Goal: Task Accomplishment & Management: Use online tool/utility

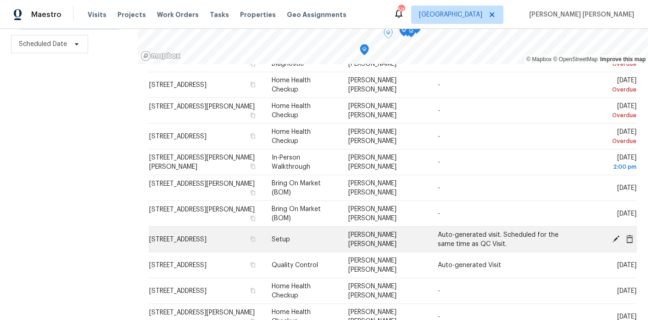
scroll to position [72, 0]
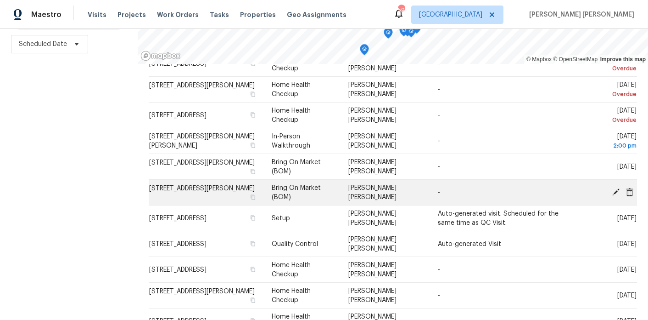
click at [618, 189] on icon at bounding box center [616, 191] width 7 height 7
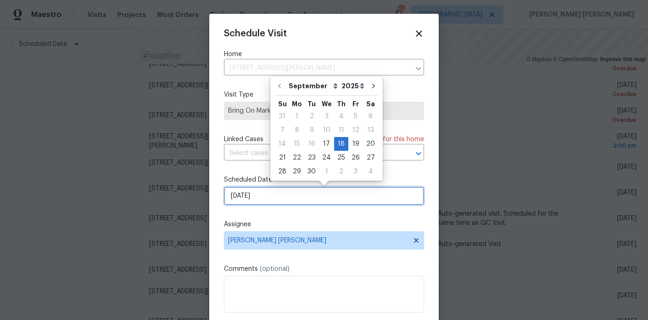
click at [257, 205] on input "9/18/2025" at bounding box center [324, 195] width 200 height 18
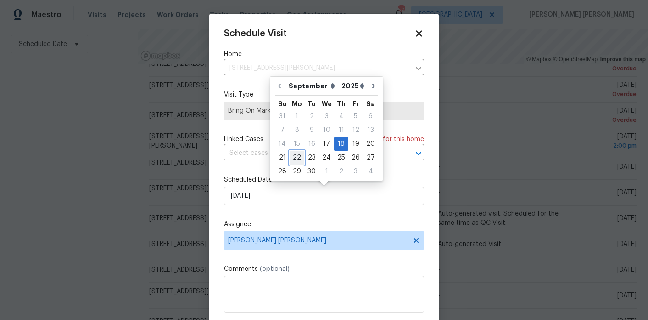
click at [297, 153] on div "22" at bounding box center [297, 157] width 15 height 13
type input "9/22/2025"
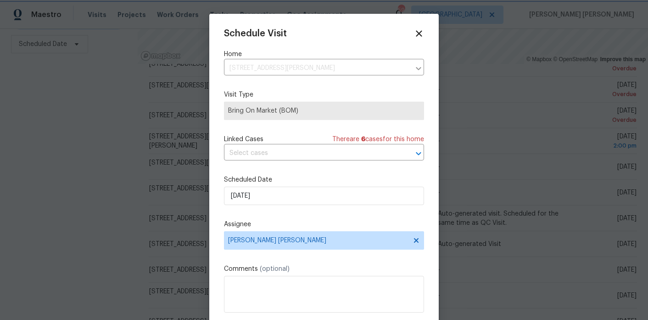
scroll to position [17, 0]
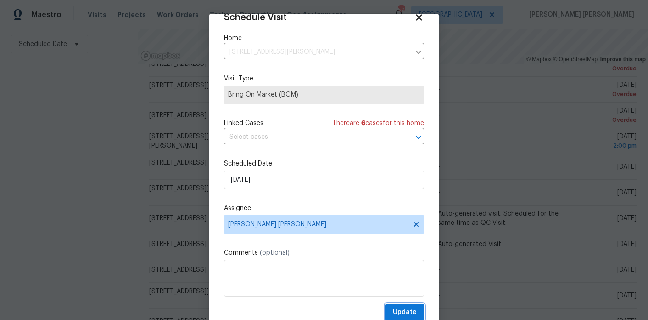
click at [405, 315] on span "Update" at bounding box center [405, 311] width 24 height 11
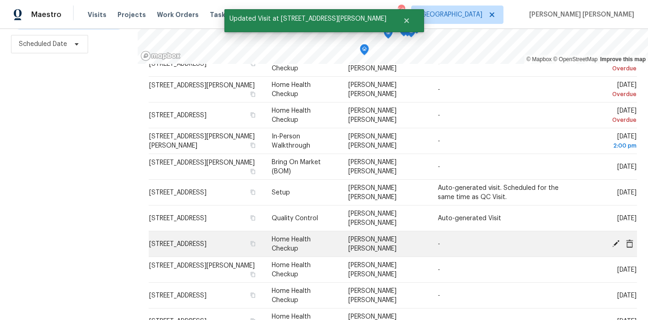
scroll to position [86, 0]
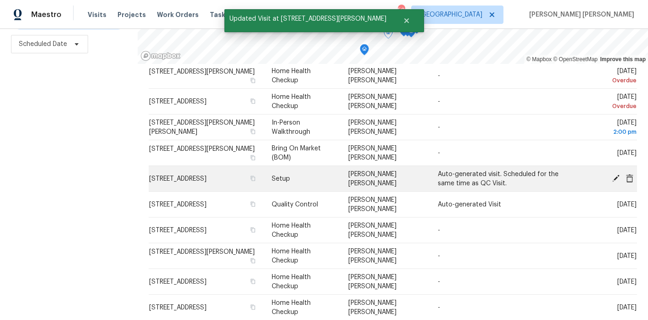
click at [615, 176] on icon at bounding box center [616, 178] width 8 height 8
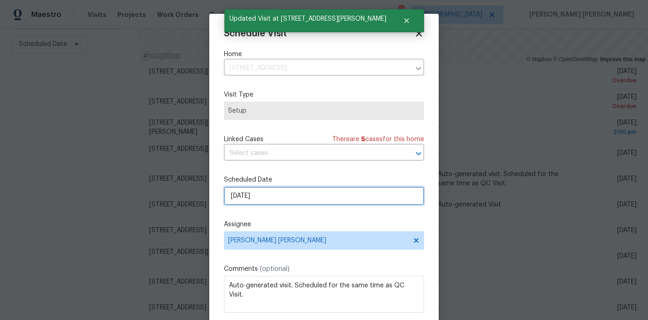
click at [249, 195] on input "[DATE]" at bounding box center [324, 195] width 200 height 18
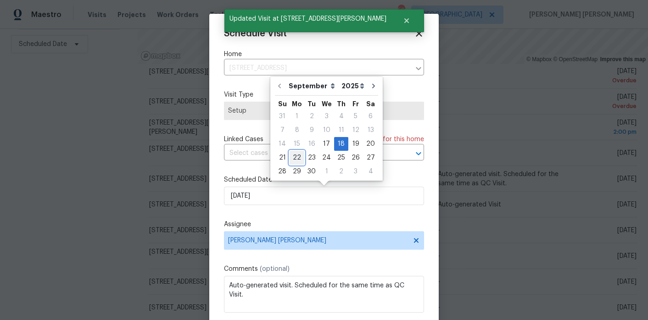
click at [297, 158] on div "22" at bounding box center [297, 157] width 15 height 13
type input "9/22/2025"
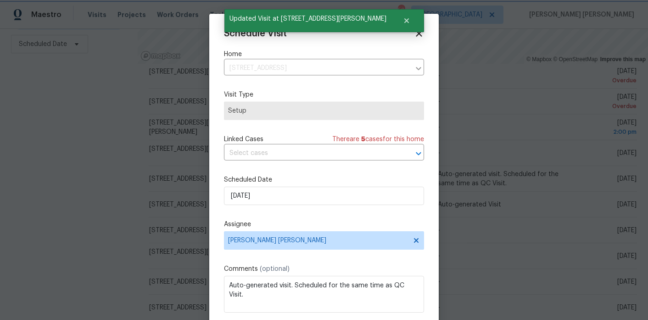
scroll to position [17, 0]
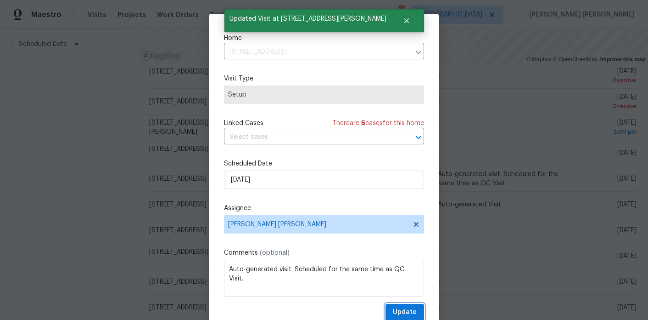
click at [400, 309] on span "Update" at bounding box center [405, 311] width 24 height 11
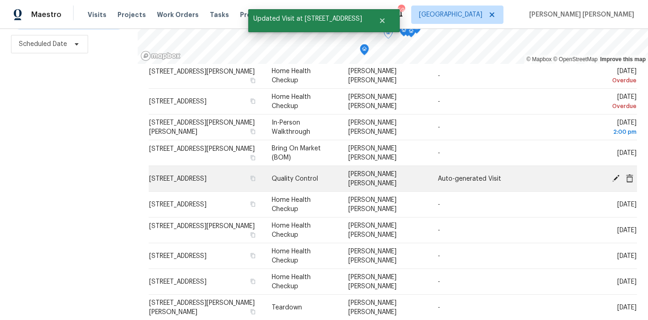
click at [618, 174] on icon at bounding box center [616, 178] width 8 height 8
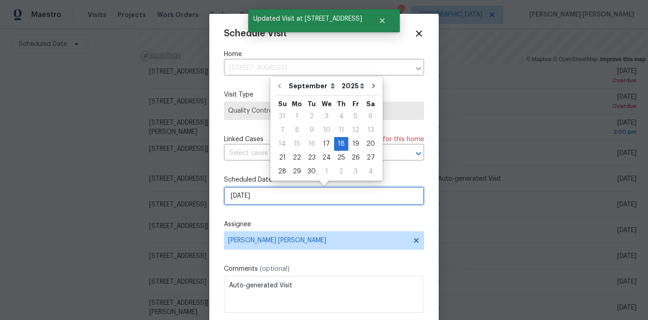
click at [259, 204] on input "[DATE]" at bounding box center [324, 195] width 200 height 18
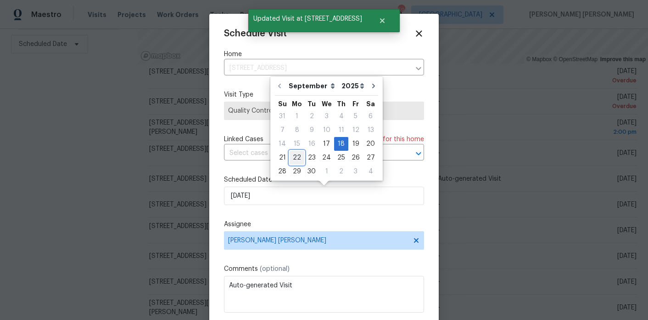
click at [298, 160] on div "22" at bounding box center [297, 157] width 15 height 13
type input "9/22/2025"
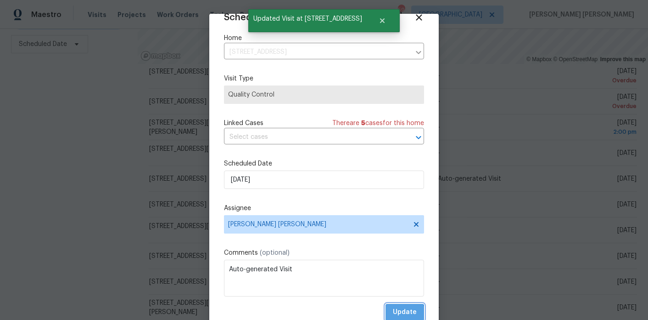
click at [397, 314] on span "Update" at bounding box center [405, 311] width 24 height 11
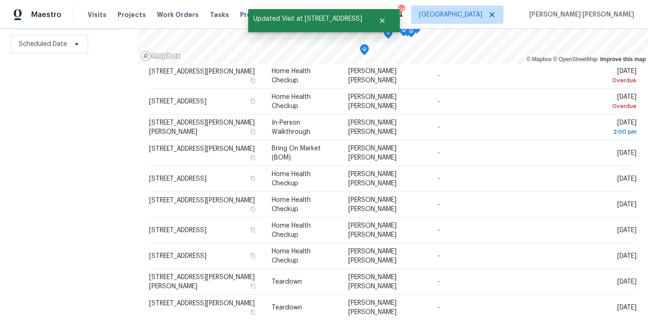
scroll to position [0, 0]
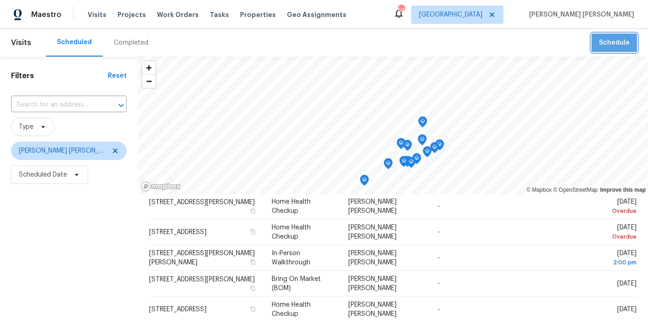
click at [614, 41] on span "Schedule" at bounding box center [614, 42] width 31 height 11
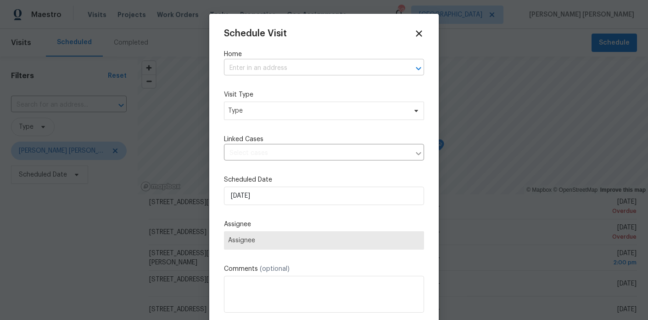
click at [295, 71] on input "text" at bounding box center [311, 68] width 175 height 14
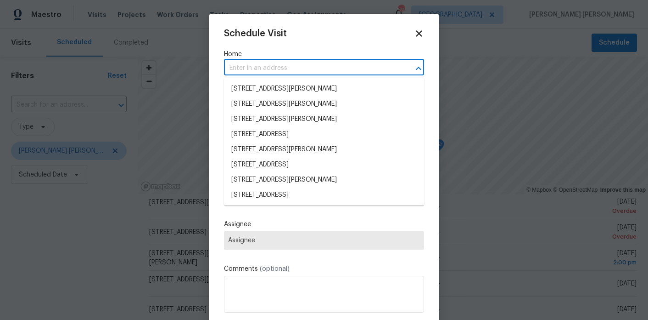
paste input "6100 Semaphore Rdg"
type input "6100 Semaphore Rdg"
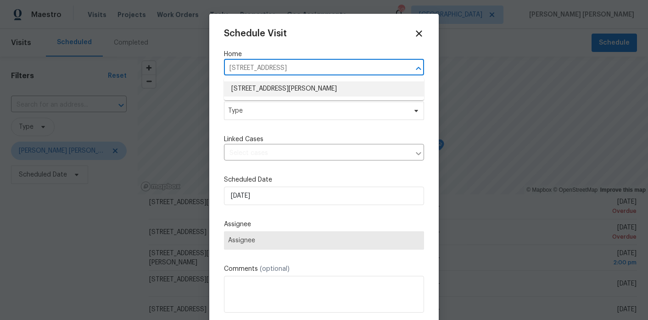
click at [263, 92] on li "[STREET_ADDRESS][PERSON_NAME]" at bounding box center [324, 88] width 200 height 15
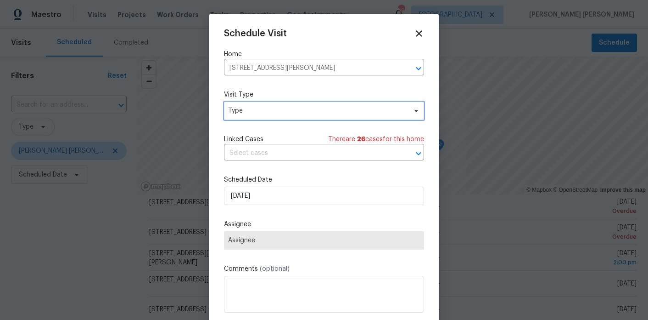
click at [260, 111] on span "Type" at bounding box center [317, 110] width 179 height 9
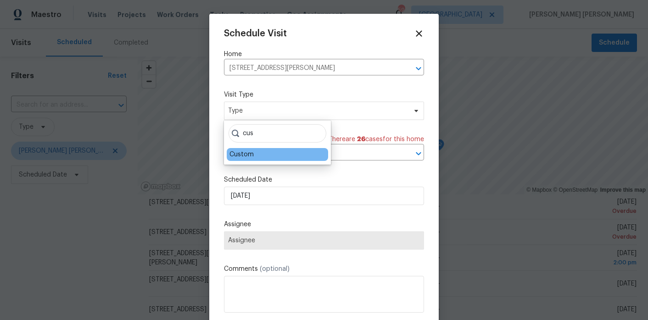
type input "cus"
click at [250, 152] on div "Custom" at bounding box center [242, 154] width 24 height 9
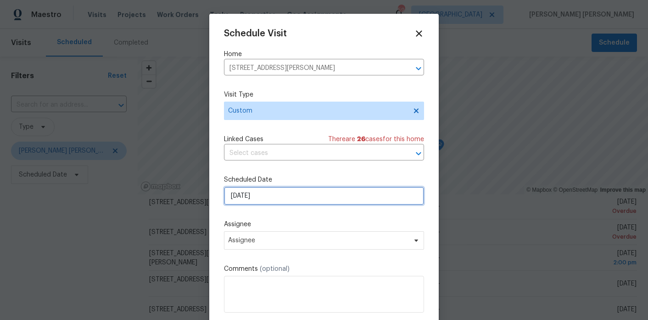
click at [259, 198] on input "9/17/2025" at bounding box center [324, 195] width 200 height 18
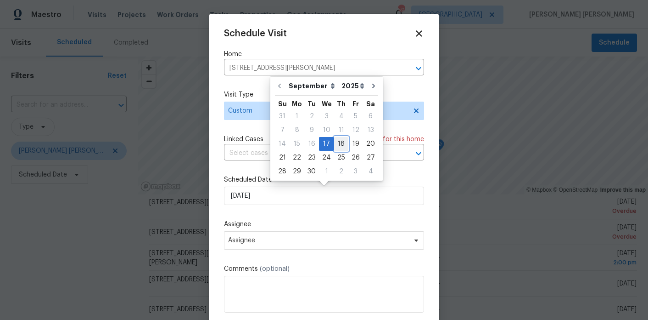
click at [336, 145] on div "18" at bounding box center [341, 143] width 14 height 13
type input "[DATE]"
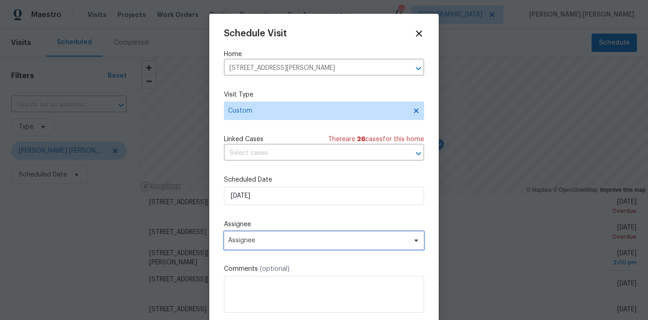
click at [276, 248] on span "Assignee" at bounding box center [324, 240] width 200 height 18
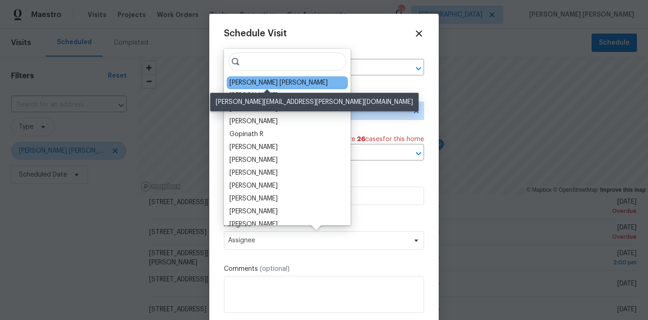
click at [271, 84] on div "[PERSON_NAME] [PERSON_NAME]" at bounding box center [279, 82] width 98 height 9
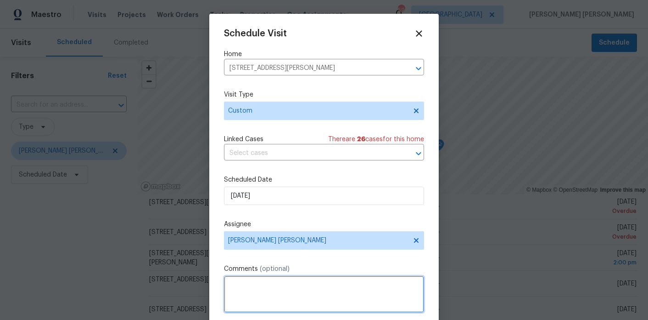
click at [243, 282] on textarea at bounding box center [324, 294] width 200 height 37
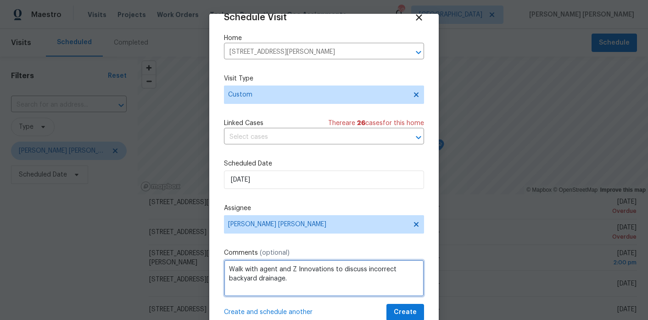
type textarea "Walk with agent and Z Innovations to discuss incorrect backyard drainage."
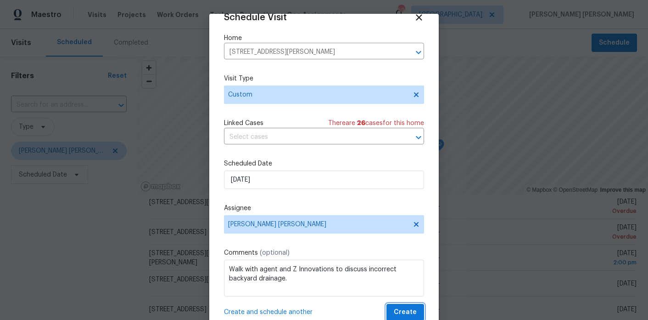
click at [403, 316] on span "Create" at bounding box center [405, 311] width 23 height 11
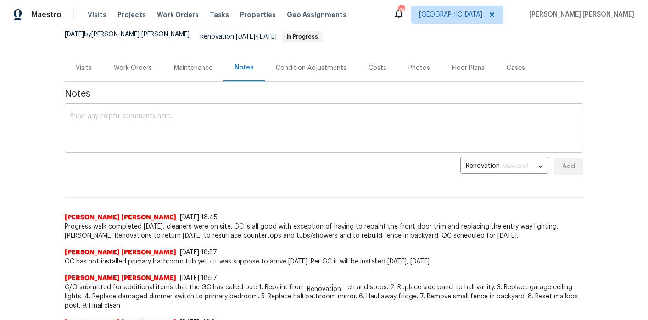
scroll to position [98, 0]
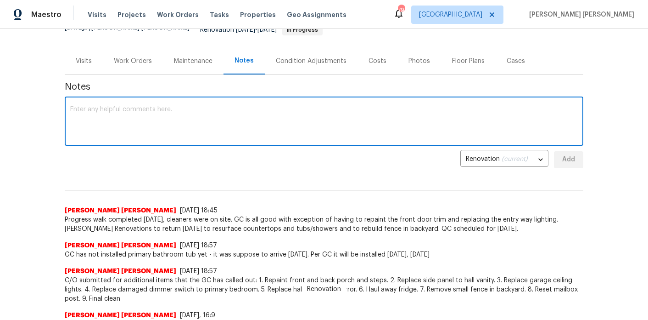
click at [190, 106] on textarea at bounding box center [324, 122] width 508 height 32
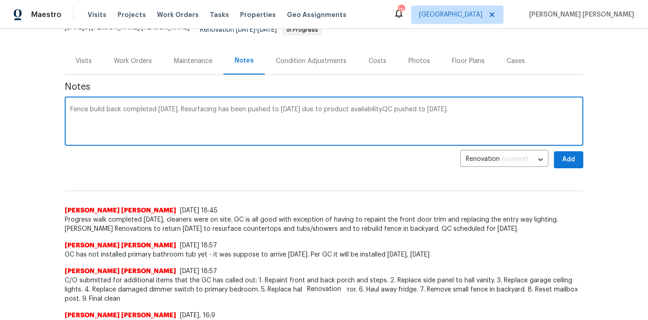
type textarea "Fence build back completed today. Resurfacing has been pushed to Friday, Septem…"
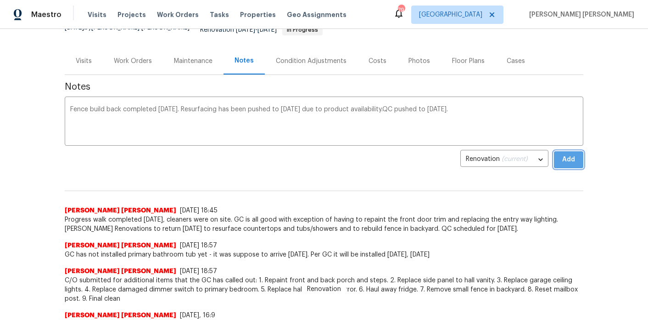
click at [576, 154] on span "Add" at bounding box center [569, 159] width 15 height 11
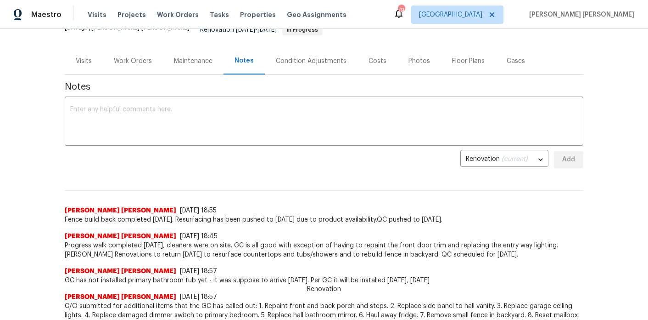
click at [139, 56] on div "Work Orders" at bounding box center [133, 60] width 38 height 9
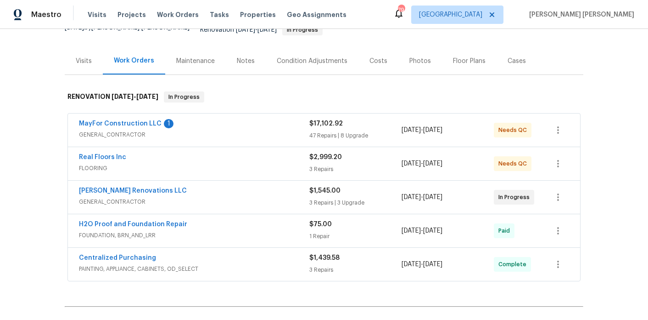
scroll to position [132, 0]
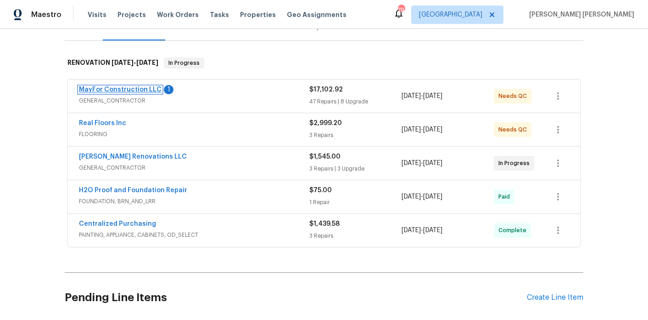
click at [114, 86] on link "MayFor Construction LLC" at bounding box center [120, 89] width 83 height 6
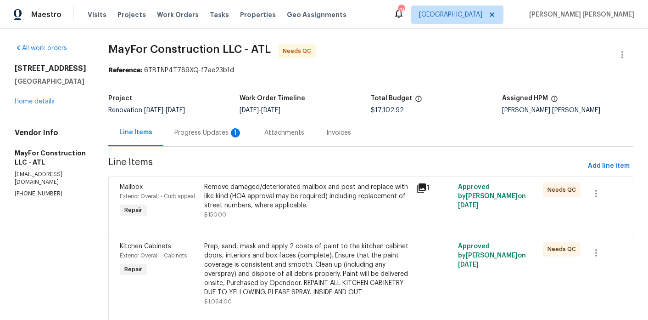
click at [243, 137] on div "Progress Updates 1" at bounding box center [208, 132] width 90 height 27
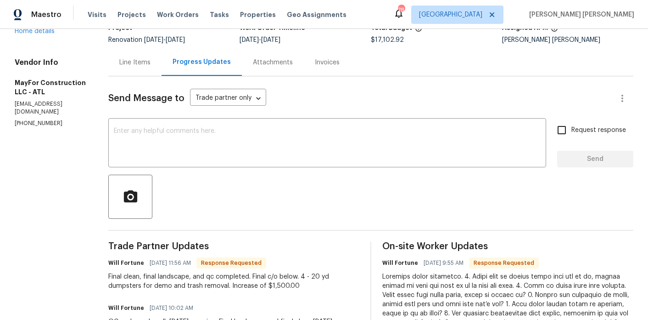
scroll to position [131, 0]
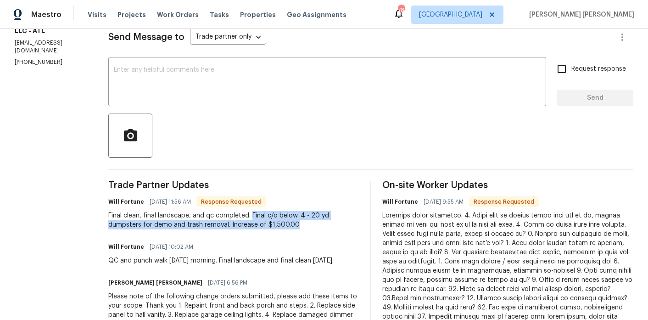
drag, startPoint x: 310, startPoint y: 222, endPoint x: 264, endPoint y: 212, distance: 46.9
click at [264, 212] on div "Final clean, final landscape, and qc completed. Final c/o below. 4 - 20 yd dump…" at bounding box center [233, 220] width 251 height 18
copy div "Final c/o below. 4 - 20 yd dumpsters for demo and trash removal. Increase of $1…"
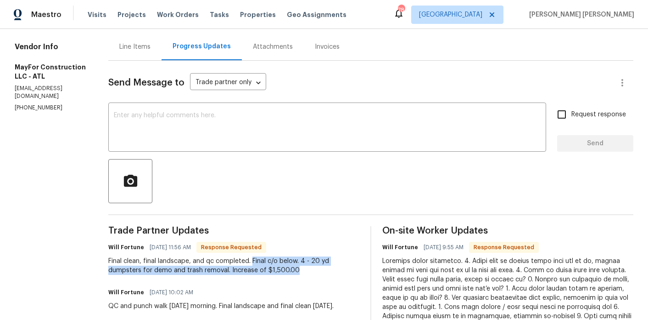
scroll to position [65, 0]
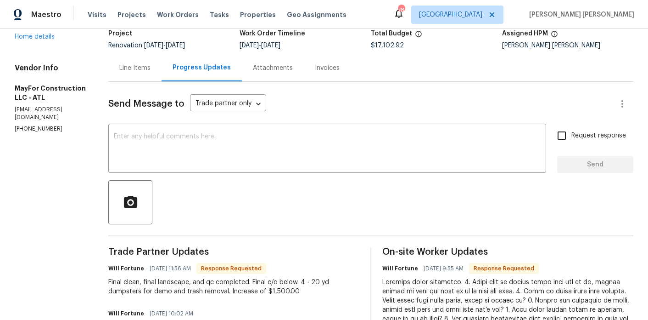
click at [141, 73] on div "Line Items" at bounding box center [134, 67] width 53 height 27
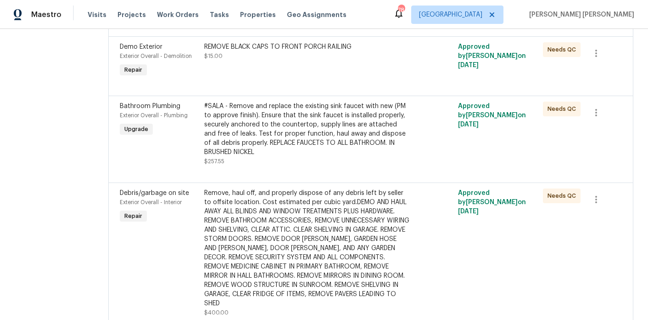
scroll to position [979, 0]
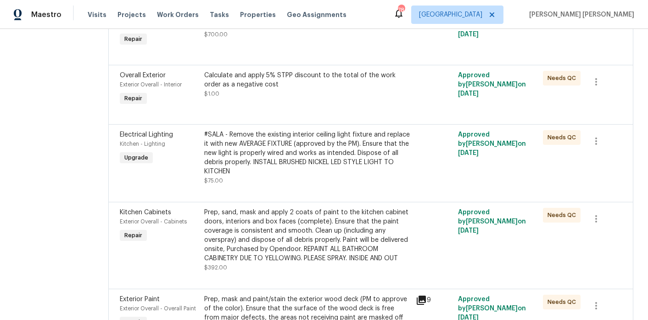
click at [276, 167] on div "#SALA - Remove the existing interior ceiling light fixture and replace it with …" at bounding box center [307, 153] width 206 height 46
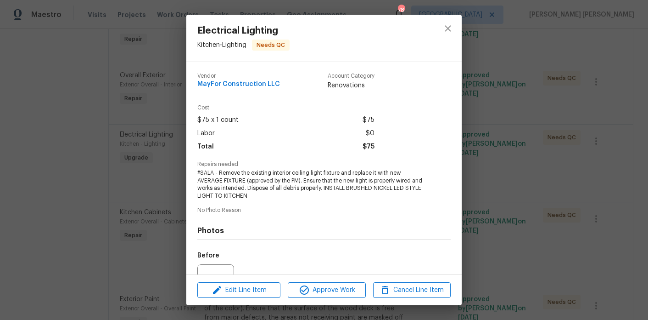
click at [135, 185] on div "Electrical Lighting Kitchen - Lighting Needs QC Vendor MayFor Construction LLC …" at bounding box center [324, 160] width 648 height 320
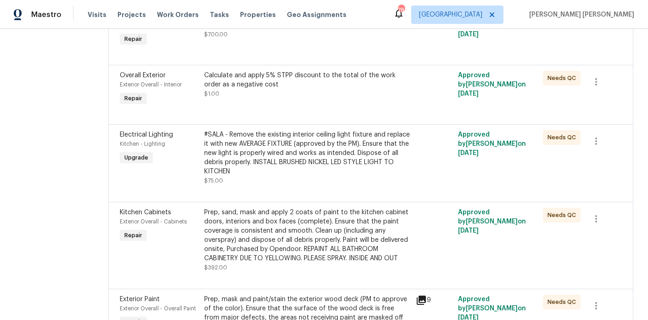
scroll to position [974, 0]
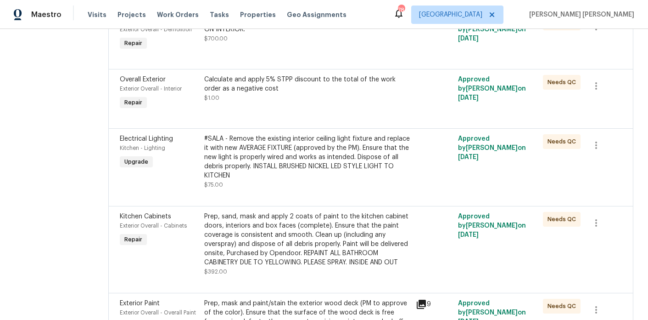
click at [265, 34] on div "Decks, sheds, above ground pools, DEMO SHED AND CLEAR ITEMS ON INTERIOR." at bounding box center [307, 25] width 206 height 18
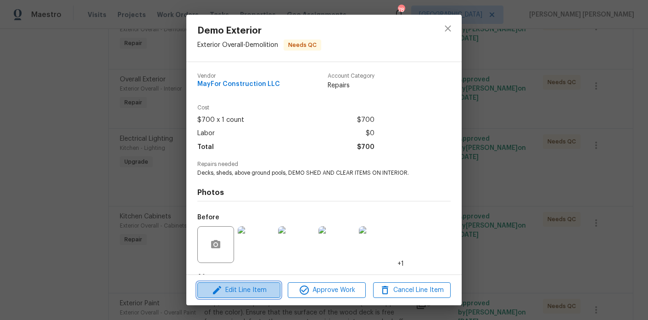
click at [248, 292] on span "Edit Line Item" at bounding box center [239, 289] width 78 height 11
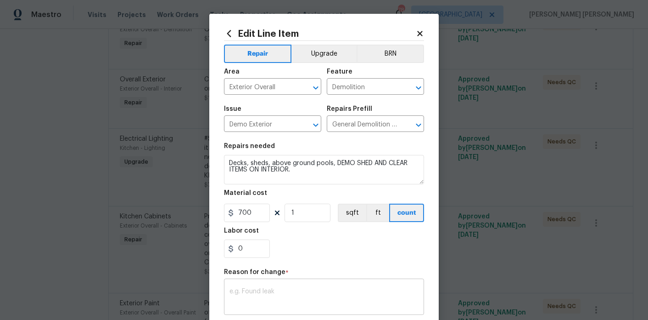
click at [269, 296] on textarea at bounding box center [324, 297] width 189 height 19
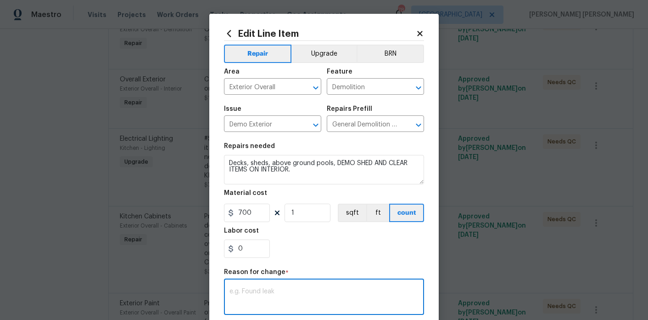
paste textarea "Final c/o below. 4 - 20 yd dumpsters for demo and trash removal. Increase of $1…"
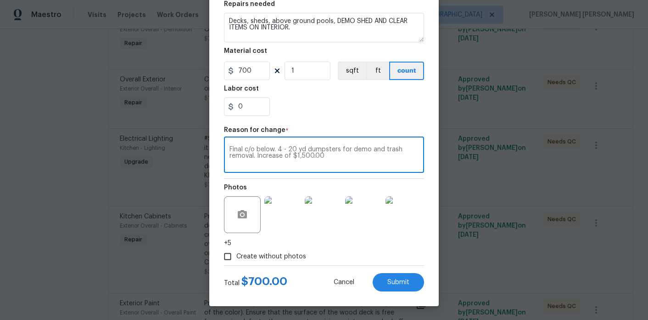
type textarea "Final c/o below. 4 - 20 yd dumpsters for demo and trash removal. Increase of $1…"
click at [259, 99] on input "0" at bounding box center [247, 106] width 46 height 18
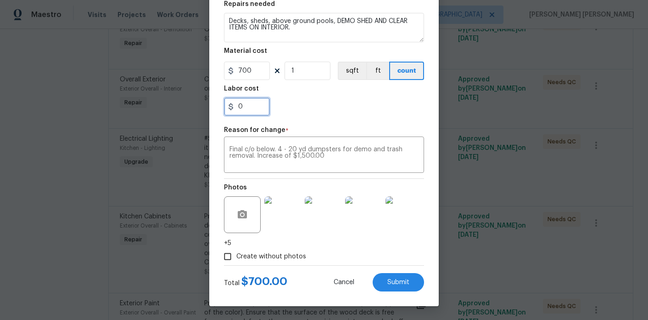
click at [259, 99] on input "0" at bounding box center [247, 106] width 46 height 18
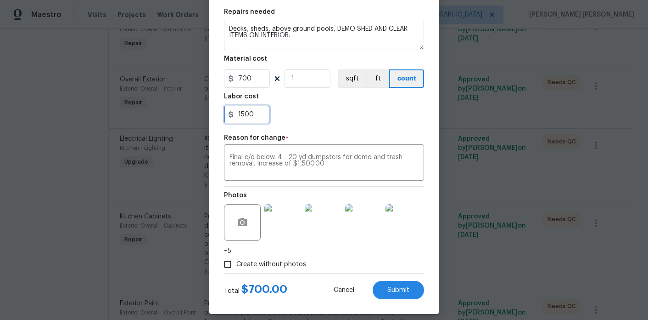
scroll to position [131, 0]
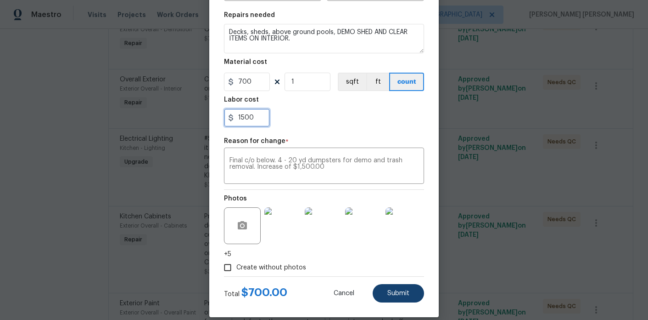
type input "1500"
click at [395, 293] on span "Submit" at bounding box center [399, 293] width 22 height 7
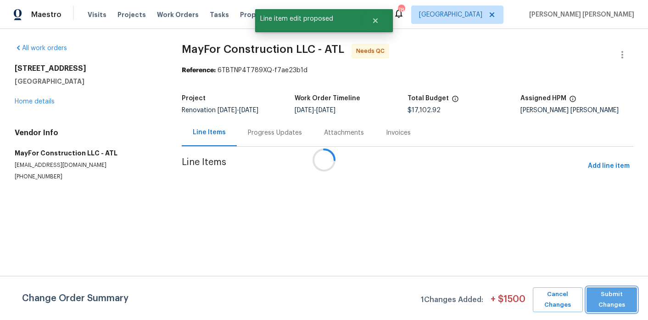
click at [616, 301] on span "Submit Changes" at bounding box center [612, 299] width 42 height 21
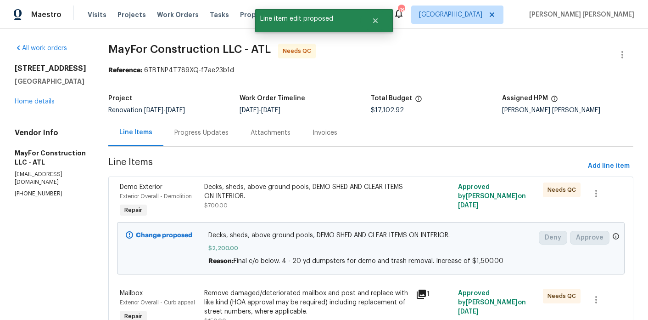
click at [220, 130] on div "Progress Updates" at bounding box center [202, 132] width 54 height 9
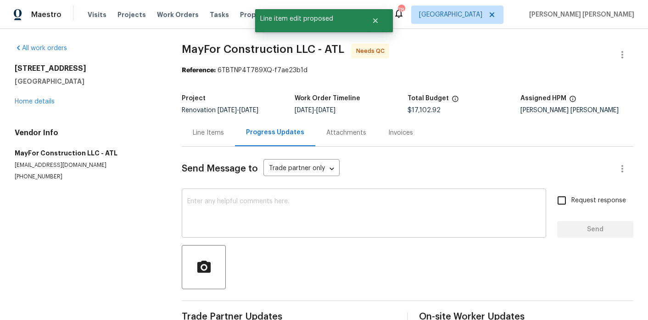
click at [230, 227] on textarea at bounding box center [364, 214] width 354 height 32
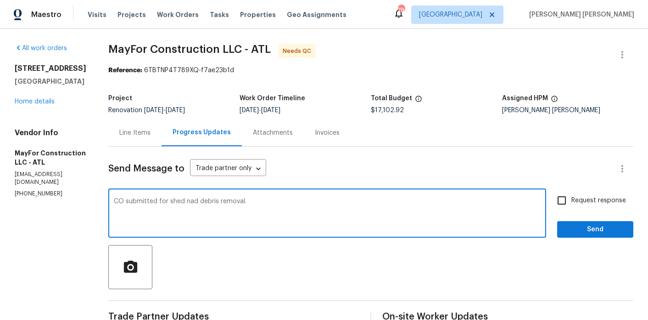
click at [200, 203] on textarea "CO submitted for shed nad debris removal." at bounding box center [327, 214] width 427 height 32
type textarea "CO submitted for shed and debris removal."
click at [570, 223] on button "Send" at bounding box center [596, 229] width 76 height 17
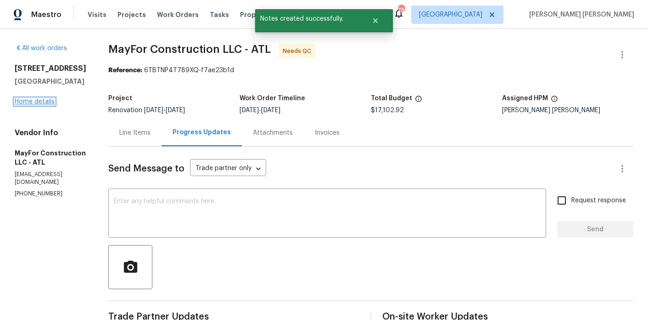
click at [47, 100] on link "Home details" at bounding box center [35, 101] width 40 height 6
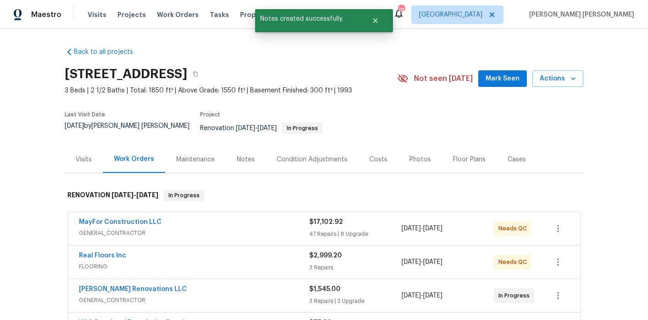
click at [241, 155] on div "Notes" at bounding box center [246, 159] width 18 height 9
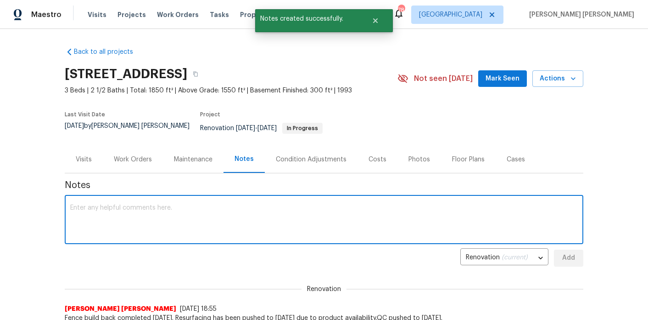
click at [190, 210] on textarea at bounding box center [324, 220] width 508 height 32
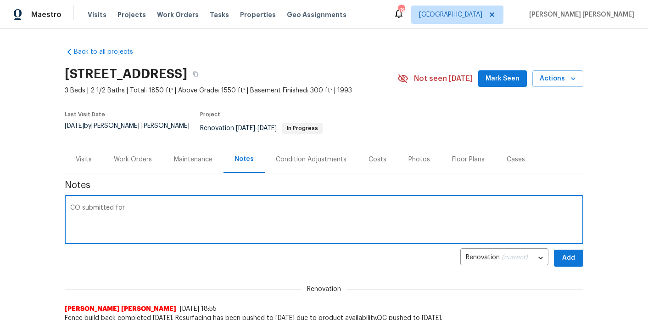
paste textarea "Final c/o below. 4 - 20 yd dumpsters for demo and trash removal. Increase of $1…"
drag, startPoint x: 174, startPoint y: 199, endPoint x: 139, endPoint y: 202, distance: 34.6
click at [139, 204] on textarea "CO submitted for Final c/o below. 4 - 20 yd dumpsters for demo and trash remova…" at bounding box center [324, 220] width 508 height 32
type textarea "CO submitted for - 20 yd dumpsters for demo and trash removal. Increase of $1,5…"
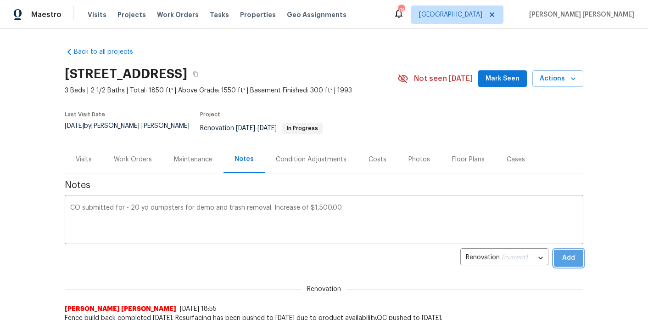
click at [572, 252] on span "Add" at bounding box center [569, 257] width 15 height 11
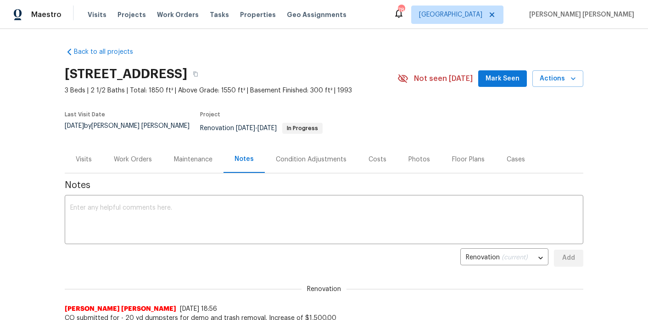
click at [125, 163] on div "Work Orders" at bounding box center [133, 159] width 60 height 27
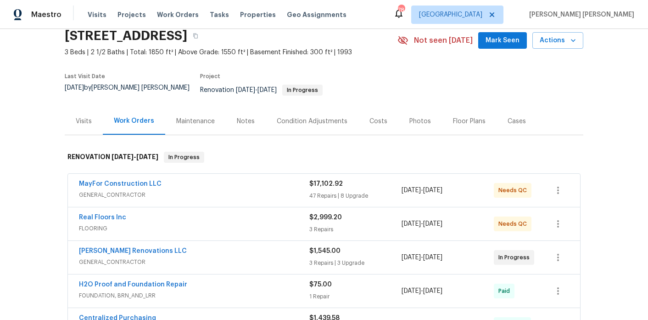
scroll to position [97, 0]
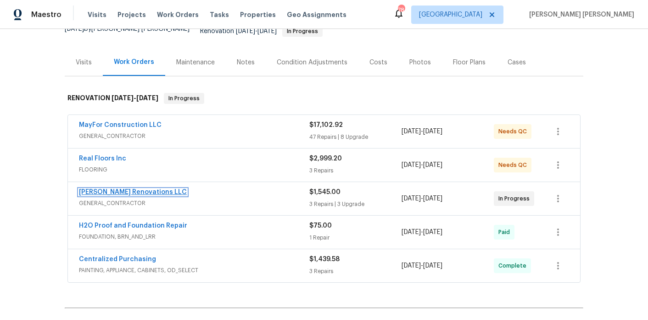
click at [104, 189] on link "Aseem Renovations LLC" at bounding box center [133, 192] width 108 height 6
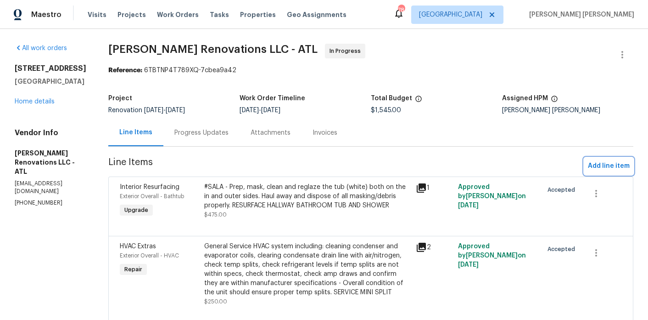
click at [628, 159] on button "Add line item" at bounding box center [609, 166] width 49 height 17
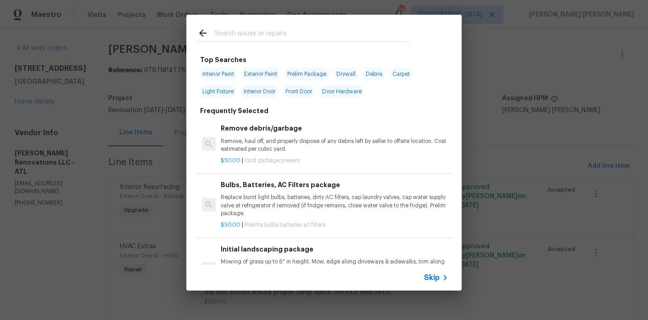
click at [244, 35] on input "text" at bounding box center [312, 35] width 195 height 14
type input "f"
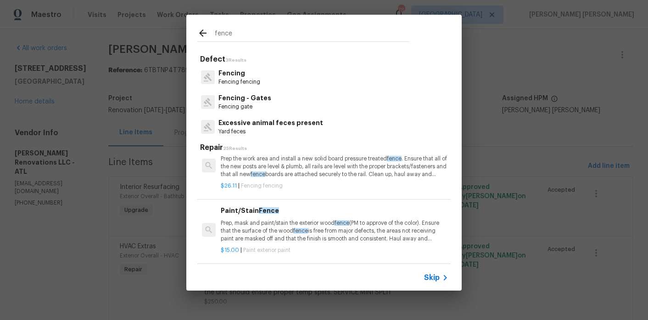
scroll to position [260, 0]
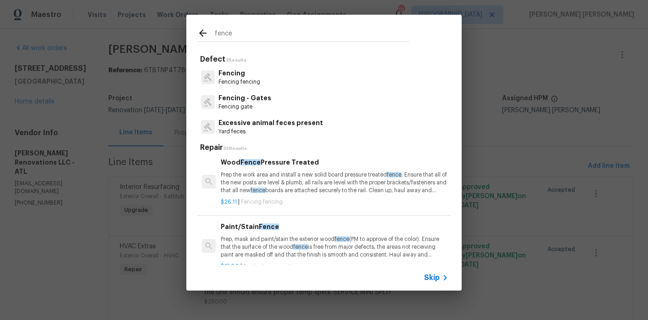
type input "fence"
click at [282, 191] on p "Prep the work area and install a new solid board pressure treated fence . Ensur…" at bounding box center [335, 182] width 228 height 23
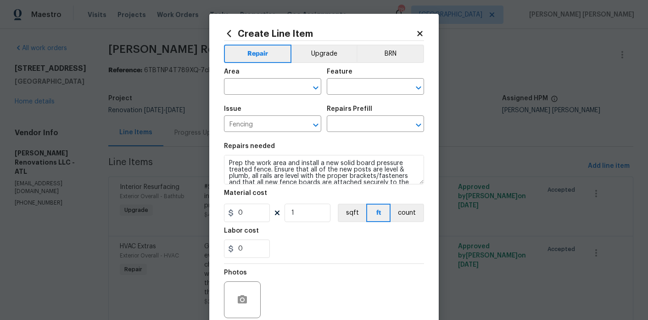
type input "Wood Fence Pressure Treated $26.11"
type input "26.11"
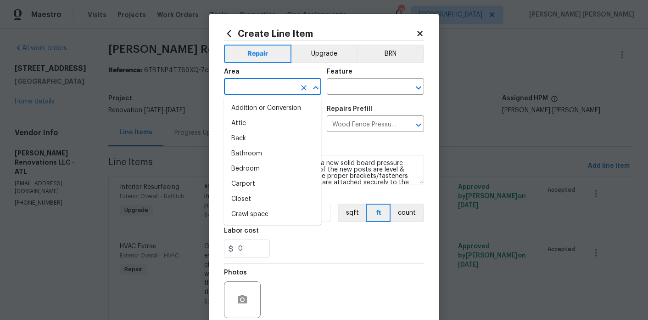
click at [253, 90] on input "text" at bounding box center [260, 87] width 72 height 14
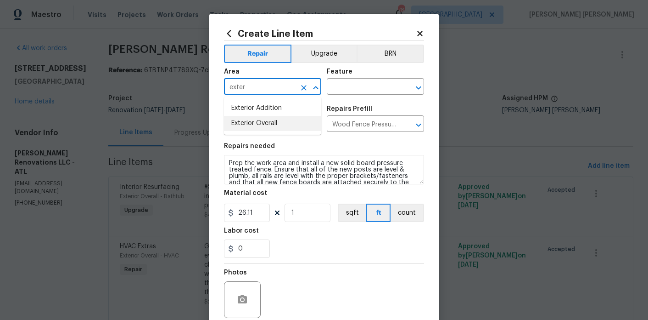
click at [266, 123] on li "Exterior Overall" at bounding box center [272, 123] width 97 height 15
type input "Exterior Overall"
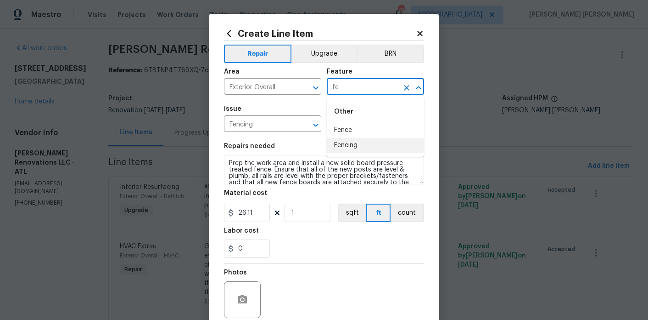
click at [351, 138] on li "Fencing" at bounding box center [375, 145] width 97 height 15
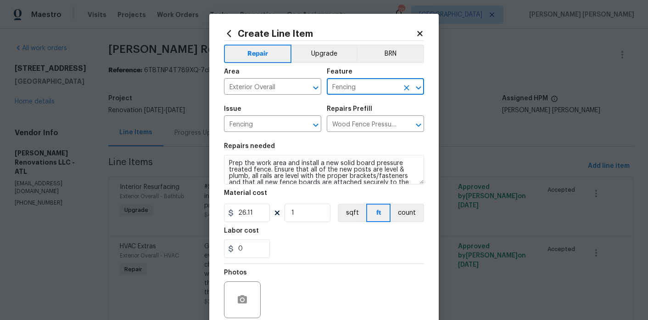
scroll to position [13, 0]
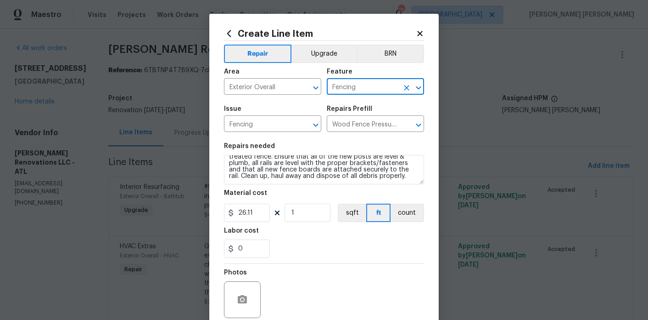
type input "Fencing"
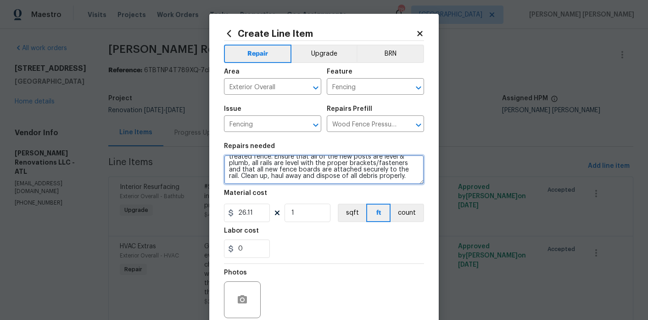
click at [397, 177] on textarea "Prep the work area and install a new solid board pressure treated fence. Ensure…" at bounding box center [324, 169] width 200 height 29
type textarea "Prep the work area and install a new solid board pressure treated fence. Ensure…"
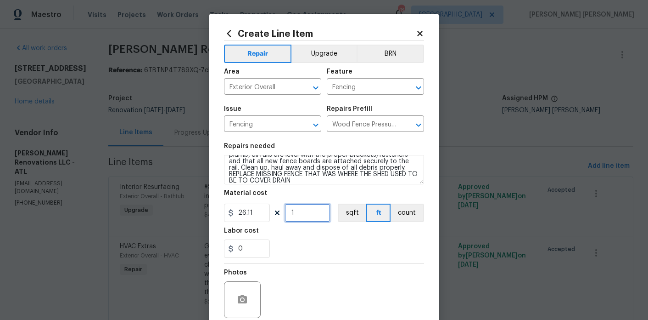
click at [296, 213] on input "1" at bounding box center [308, 212] width 46 height 18
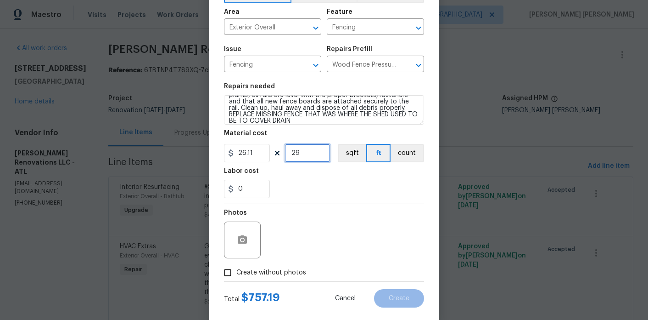
scroll to position [76, 0]
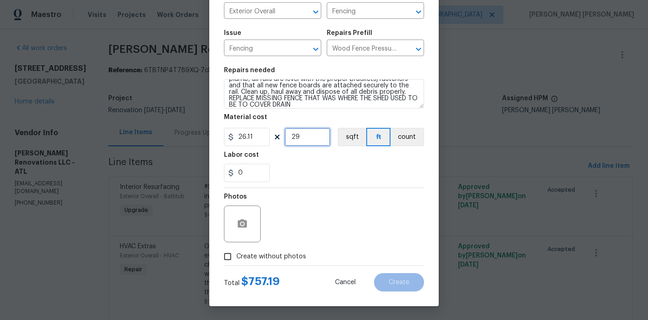
type input "29"
click at [256, 142] on input "26.11" at bounding box center [247, 137] width 46 height 18
click at [288, 167] on div "0" at bounding box center [324, 172] width 200 height 18
click at [258, 140] on input "30" at bounding box center [247, 137] width 46 height 18
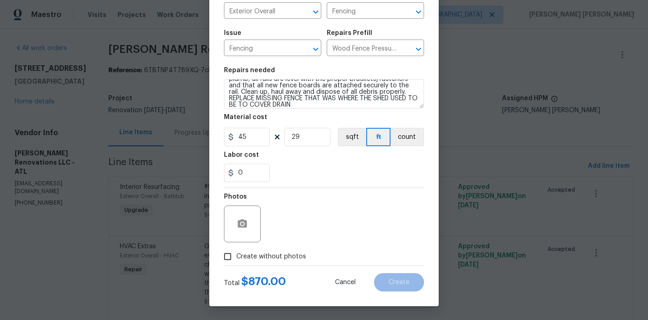
click at [317, 162] on div "Labor cost" at bounding box center [324, 158] width 200 height 12
click at [257, 139] on input "45" at bounding box center [247, 137] width 46 height 18
click at [292, 165] on div "0" at bounding box center [324, 172] width 200 height 18
click at [257, 135] on input "42" at bounding box center [247, 137] width 46 height 18
click at [305, 180] on div "0" at bounding box center [324, 172] width 200 height 18
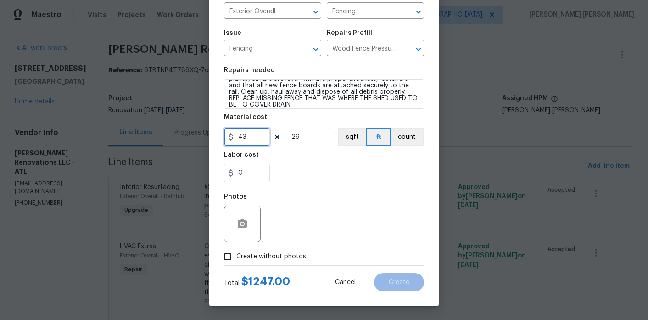
click at [252, 132] on input "43" at bounding box center [247, 137] width 46 height 18
click at [299, 172] on div "0" at bounding box center [324, 172] width 200 height 18
click at [257, 129] on input "44" at bounding box center [247, 137] width 46 height 18
click at [257, 135] on input "44" at bounding box center [247, 137] width 46 height 18
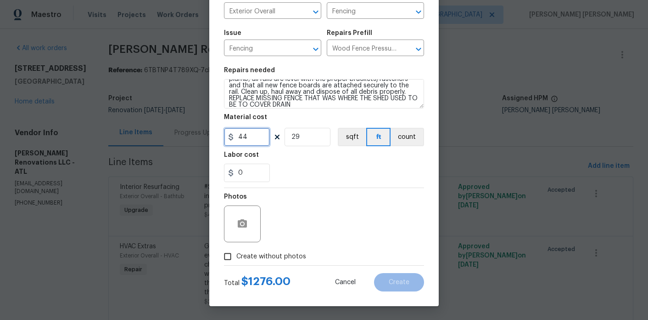
click at [257, 135] on input "44" at bounding box center [247, 137] width 46 height 18
type input "1280"
type input "1"
click at [341, 207] on div "Photos" at bounding box center [324, 218] width 200 height 60
click at [272, 252] on span "Create without photos" at bounding box center [272, 257] width 70 height 10
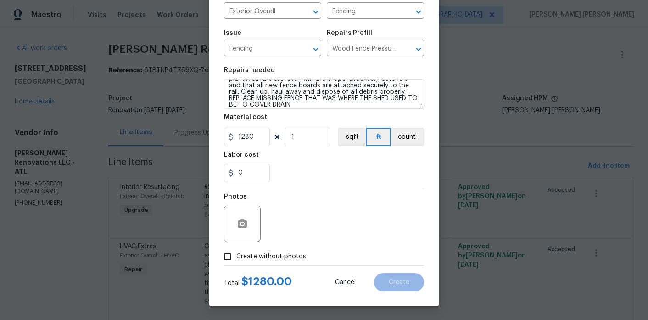
click at [237, 252] on input "Create without photos" at bounding box center [227, 256] width 17 height 17
checkbox input "true"
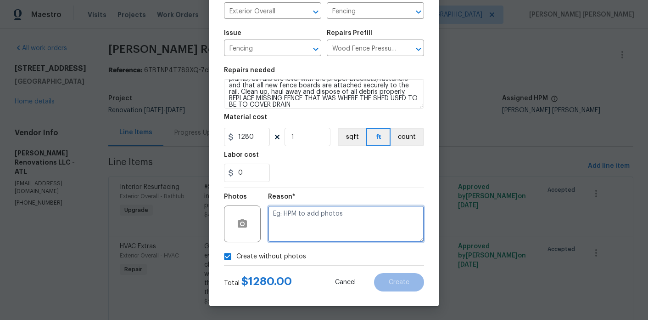
click at [298, 229] on textarea at bounding box center [346, 223] width 156 height 37
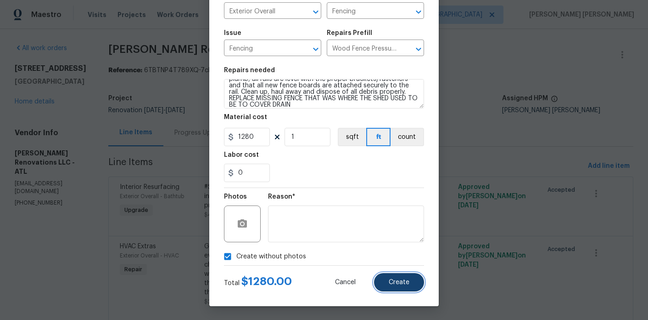
click at [382, 286] on button "Create" at bounding box center [399, 282] width 50 height 18
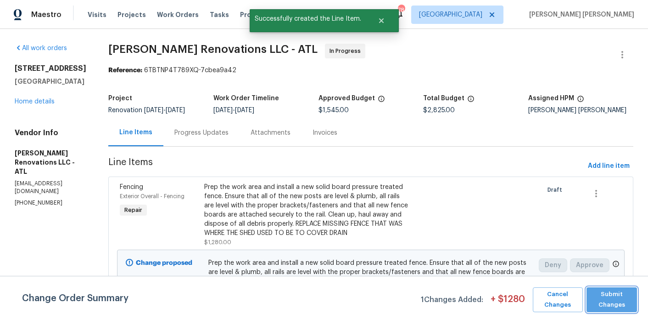
click at [620, 296] on span "Submit Changes" at bounding box center [612, 299] width 42 height 21
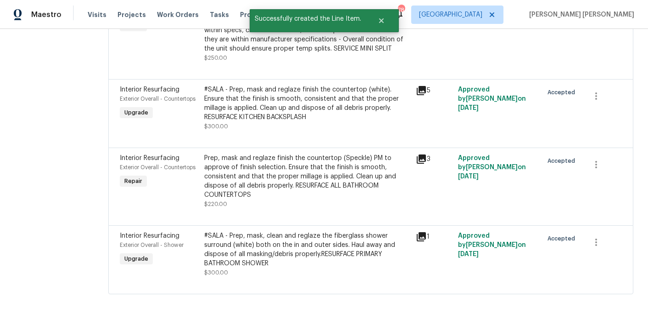
scroll to position [0, 0]
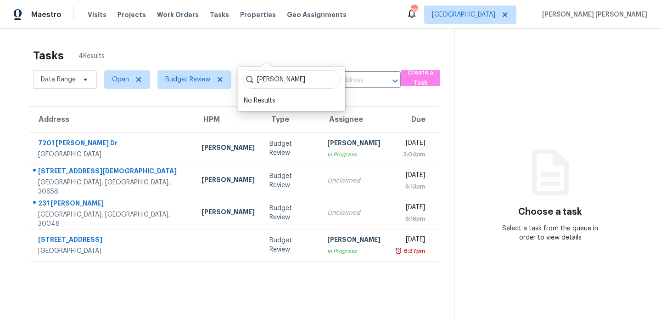
scroll to position [29, 0]
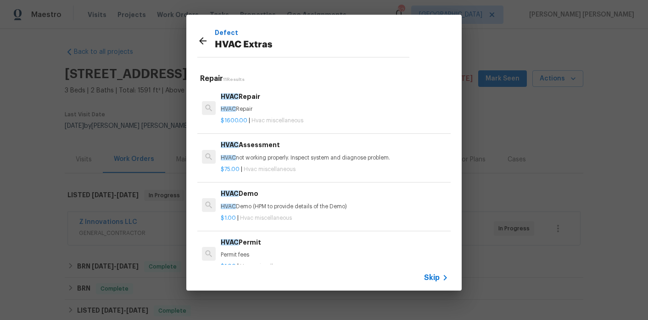
scroll to position [369, 0]
